Goal: Find specific page/section: Find specific page/section

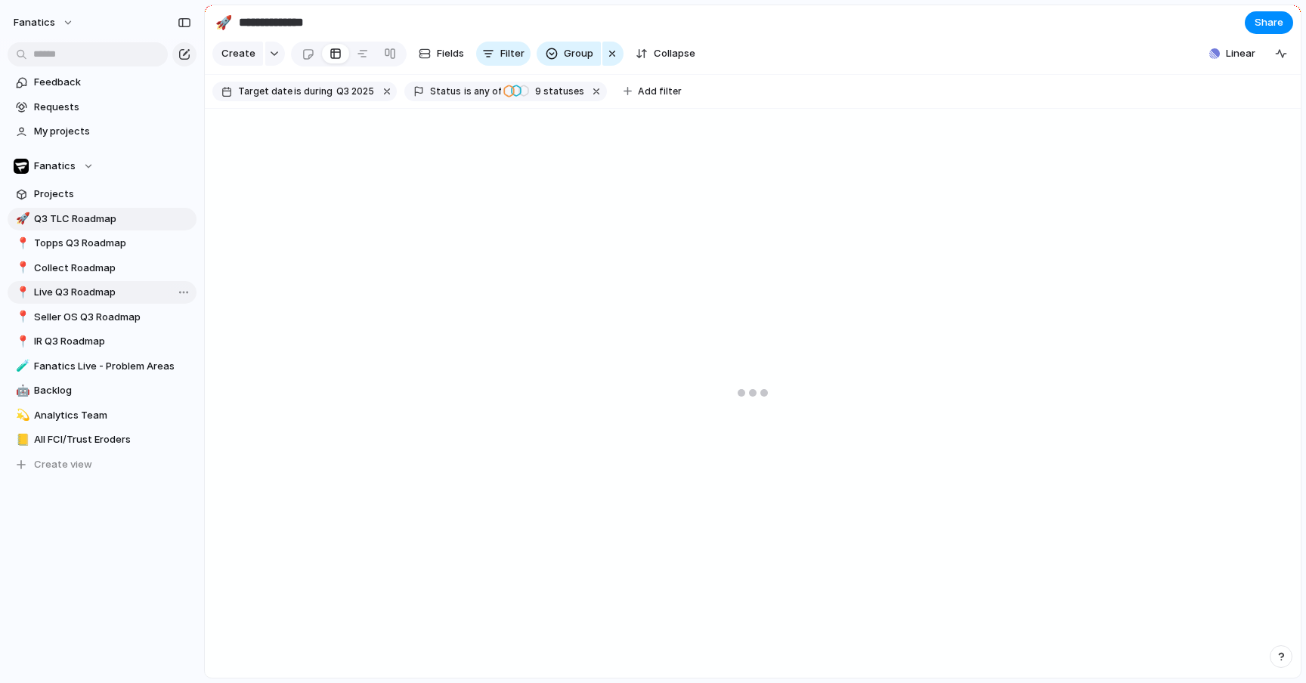
click at [113, 292] on span "Live Q3 Roadmap" at bounding box center [112, 292] width 157 height 15
type input "**********"
